Goal: Complete application form

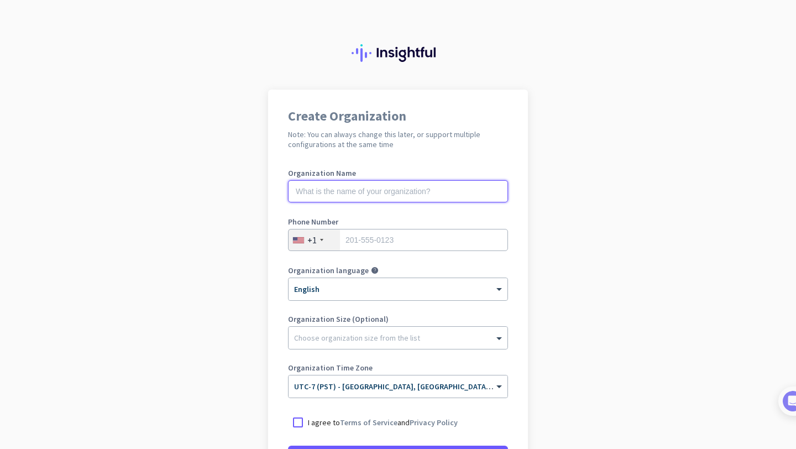
click at [392, 191] on input "text" at bounding box center [398, 191] width 220 height 22
type input "Mercor"
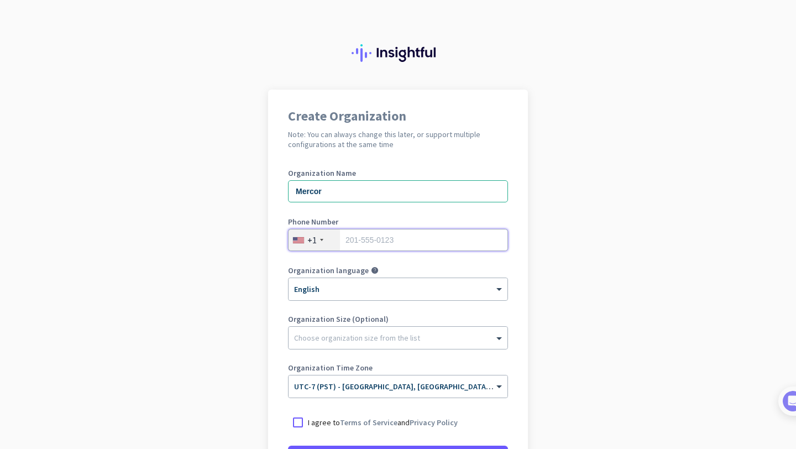
click at [385, 243] on input "tel" at bounding box center [398, 240] width 220 height 22
type input "2142826897"
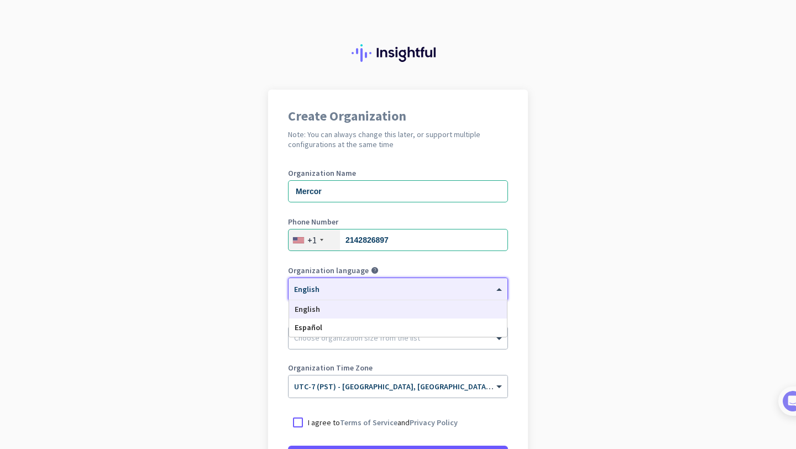
click at [369, 292] on div "× English" at bounding box center [391, 289] width 205 height 9
click at [371, 309] on div "English" at bounding box center [398, 309] width 218 height 18
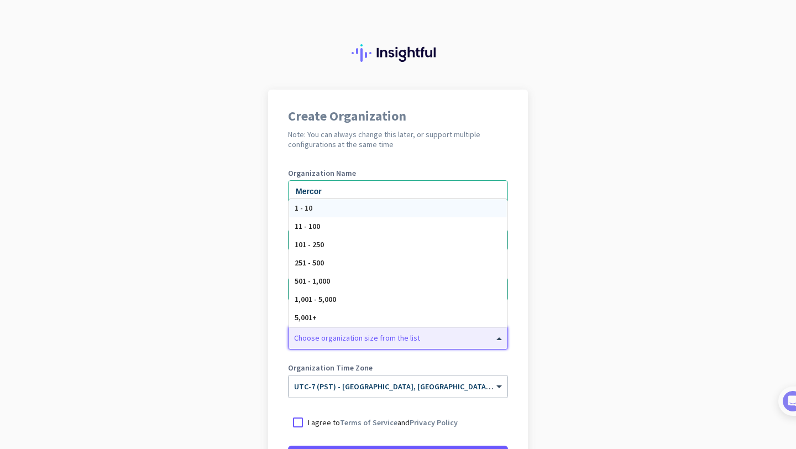
click at [365, 334] on div at bounding box center [398, 334] width 219 height 11
click at [360, 266] on div "251 - 500" at bounding box center [398, 263] width 218 height 18
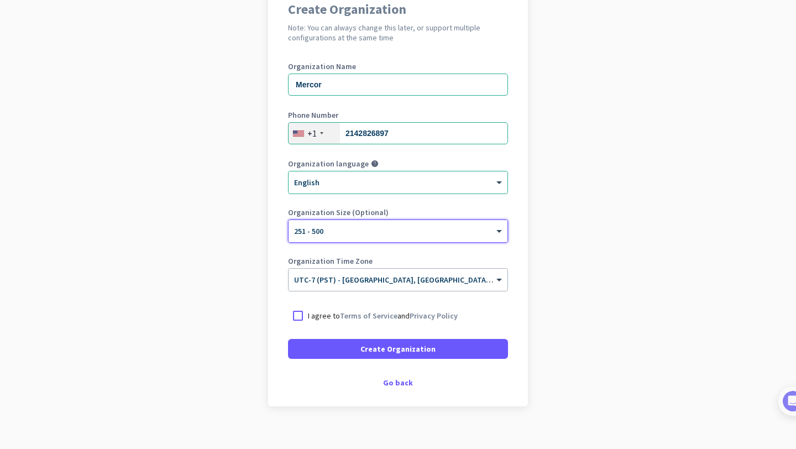
scroll to position [119, 0]
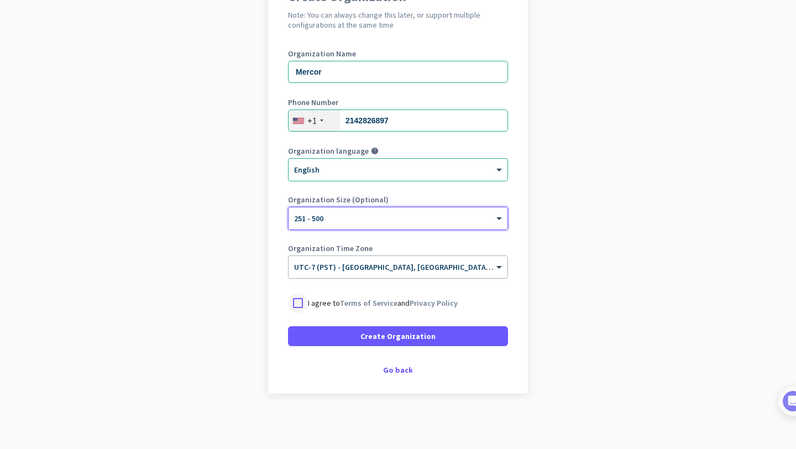
click at [297, 306] on div at bounding box center [298, 303] width 20 height 20
click at [396, 373] on div "Go back" at bounding box center [398, 370] width 220 height 8
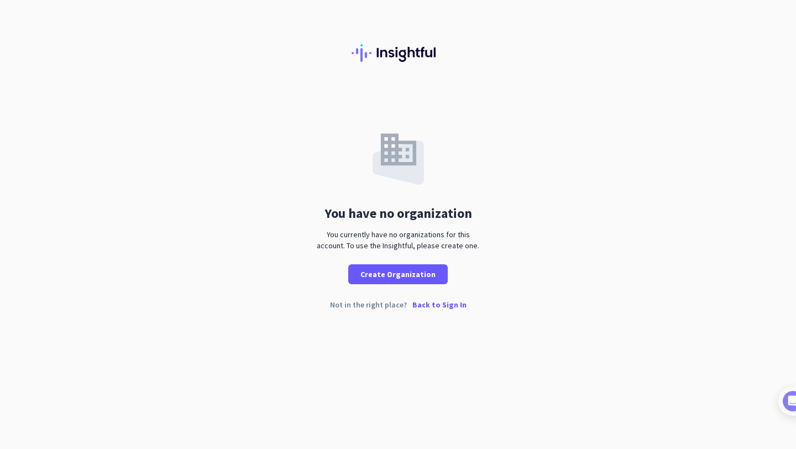
click at [437, 305] on p "Back to Sign In" at bounding box center [439, 305] width 54 height 8
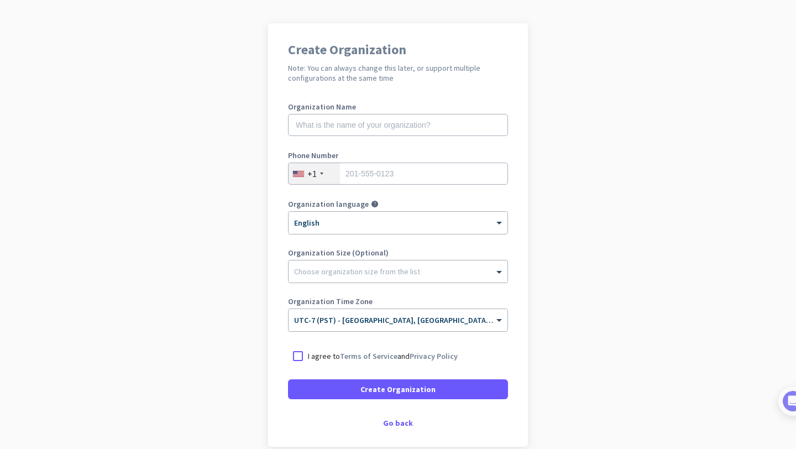
scroll to position [69, 0]
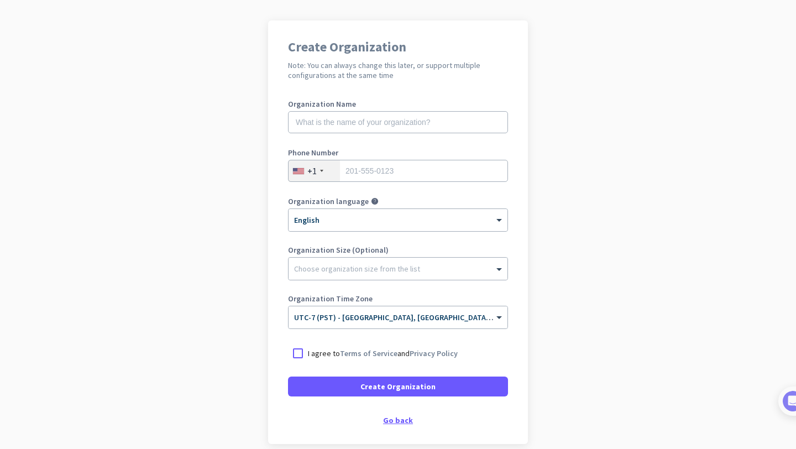
click at [401, 418] on div "Go back" at bounding box center [398, 420] width 220 height 8
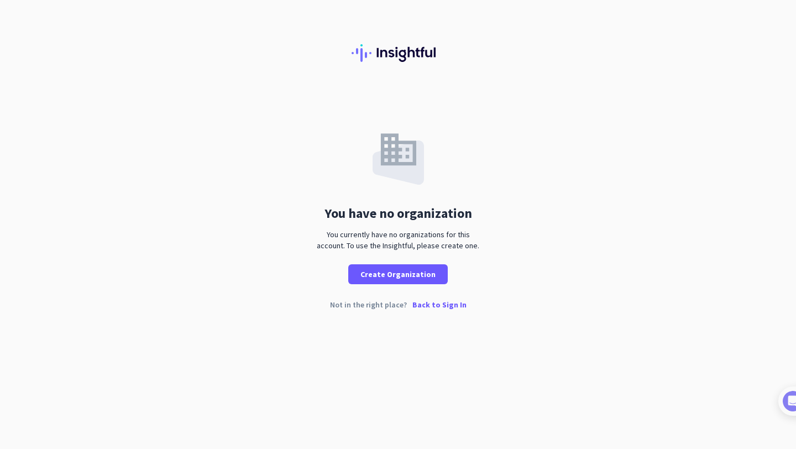
click at [437, 303] on p "Back to Sign In" at bounding box center [439, 305] width 54 height 8
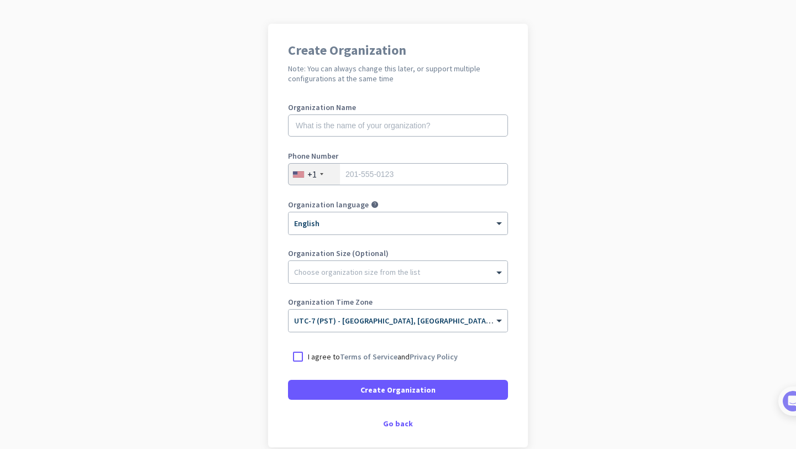
scroll to position [65, 0]
click at [393, 425] on div "Go back" at bounding box center [398, 424] width 220 height 8
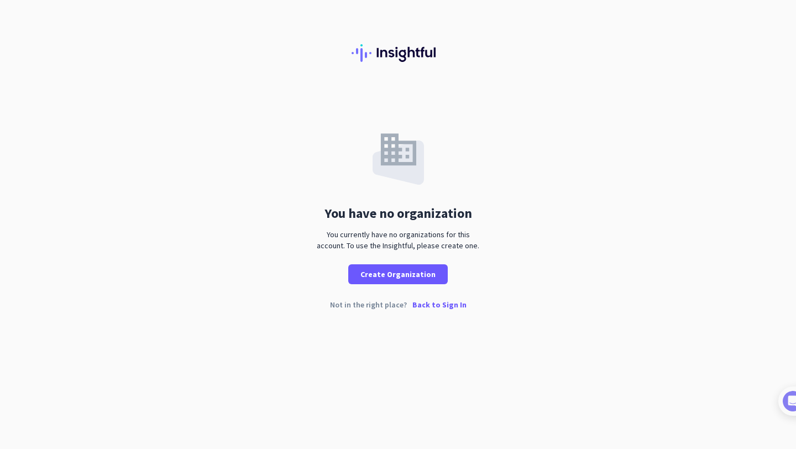
click at [430, 305] on p "Back to Sign In" at bounding box center [439, 305] width 54 height 8
